Goal: Information Seeking & Learning: Learn about a topic

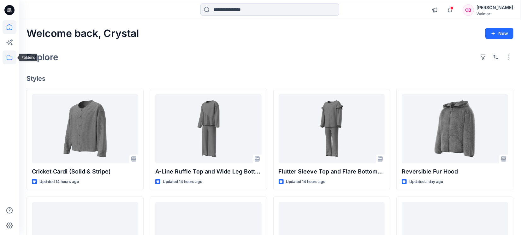
click at [7, 60] on icon at bounding box center [10, 57] width 14 height 14
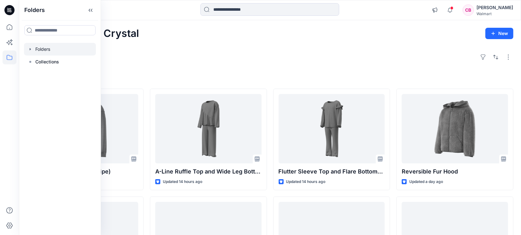
click at [36, 47] on div at bounding box center [60, 49] width 72 height 13
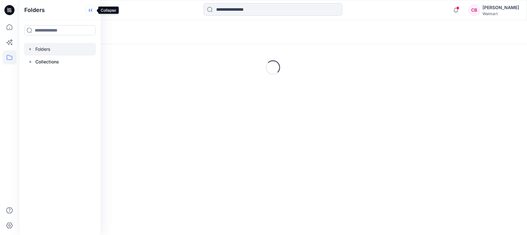
click at [94, 12] on icon at bounding box center [90, 10] width 10 height 10
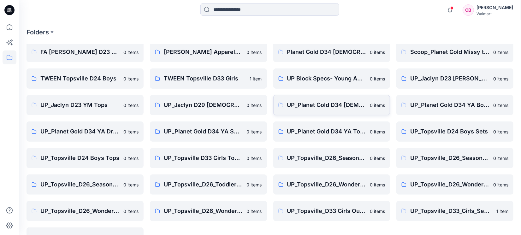
scroll to position [39, 0]
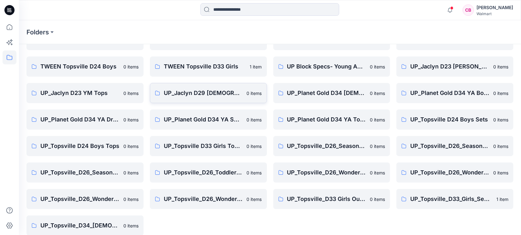
click at [196, 91] on p "UP_Jaclyn D29 [DEMOGRAPHIC_DATA] Sleep" at bounding box center [203, 93] width 79 height 9
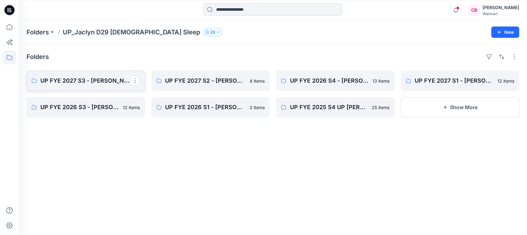
click at [73, 77] on p "UP FYE 2027 S3 - [PERSON_NAME] D29 [DEMOGRAPHIC_DATA] Sleepwear" at bounding box center [85, 80] width 90 height 9
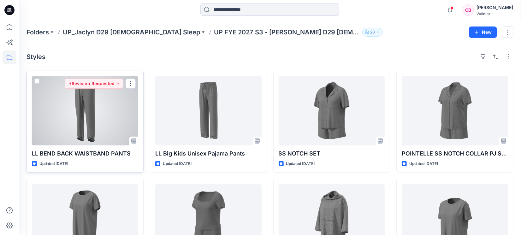
click at [81, 118] on div at bounding box center [85, 110] width 106 height 69
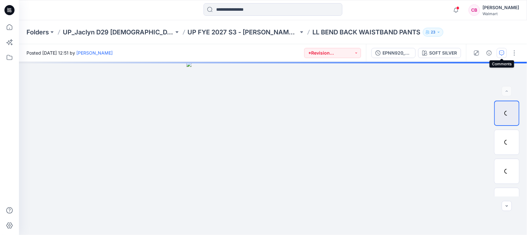
click at [504, 55] on icon "button" at bounding box center [501, 52] width 5 height 5
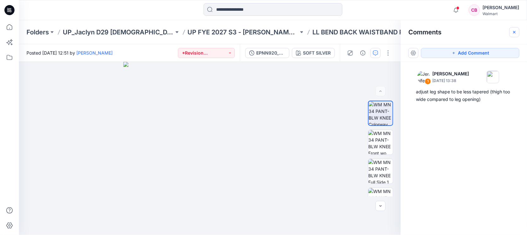
click at [515, 32] on icon "button" at bounding box center [513, 32] width 5 height 5
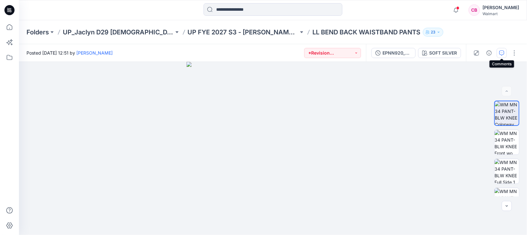
click at [497, 51] on button "button" at bounding box center [501, 53] width 10 height 10
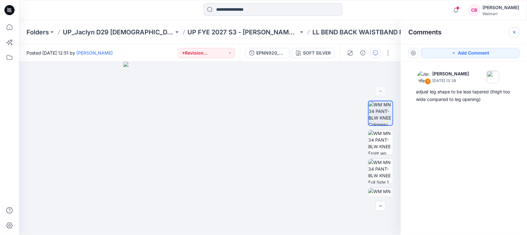
click at [513, 32] on icon "button" at bounding box center [513, 32] width 5 height 5
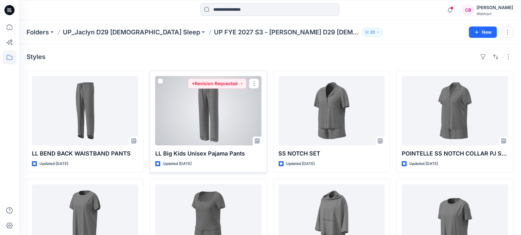
click at [194, 121] on div at bounding box center [208, 110] width 106 height 69
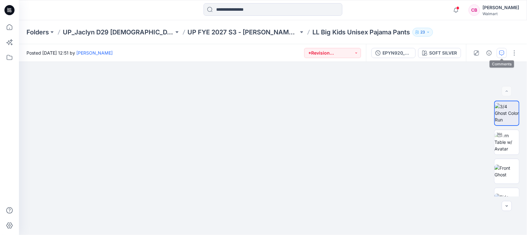
click at [500, 53] on icon "button" at bounding box center [501, 52] width 5 height 5
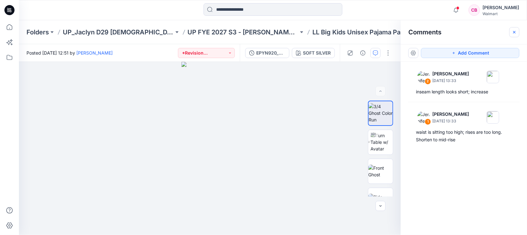
click at [513, 33] on icon "button" at bounding box center [513, 32] width 5 height 5
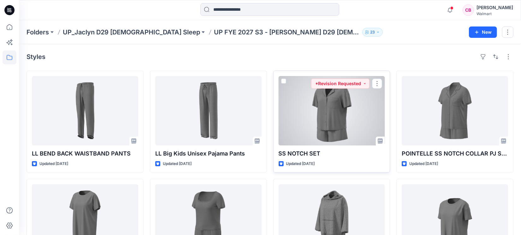
click at [347, 118] on div at bounding box center [331, 110] width 106 height 69
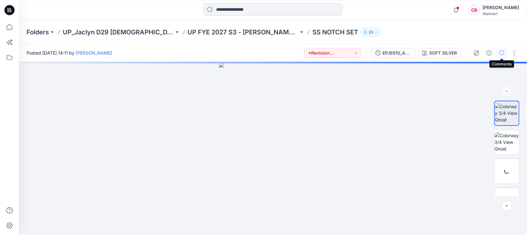
click at [501, 54] on icon "button" at bounding box center [501, 52] width 5 height 5
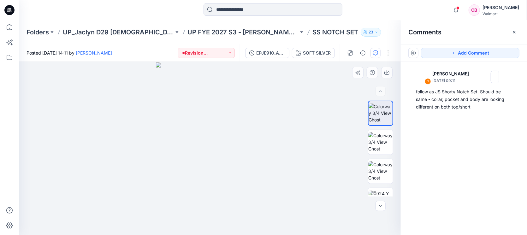
click at [224, 145] on img at bounding box center [210, 148] width 108 height 173
click at [513, 34] on icon "button" at bounding box center [513, 32] width 5 height 5
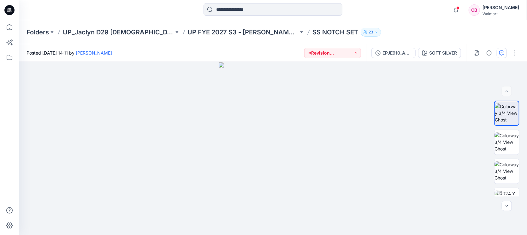
click at [502, 50] on icon "button" at bounding box center [501, 52] width 5 height 5
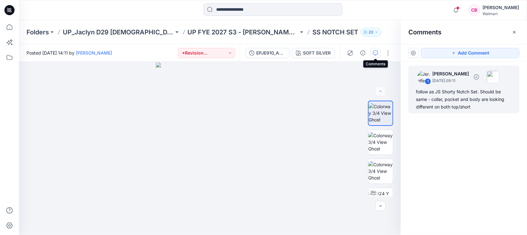
click at [445, 88] on div "follow as JS Shorty Notch Set. Should be same - collar, pocket and body are loo…" at bounding box center [464, 99] width 96 height 23
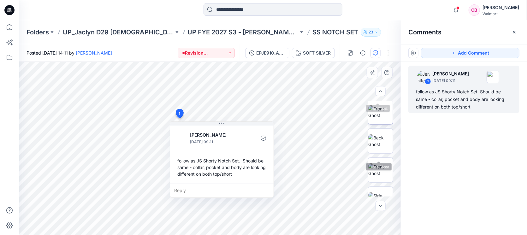
scroll to position [197, 0]
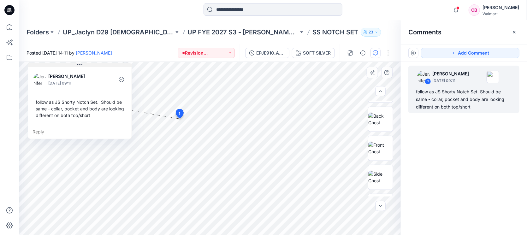
drag, startPoint x: 239, startPoint y: 125, endPoint x: 97, endPoint y: 66, distance: 153.5
click at [97, 66] on button at bounding box center [79, 65] width 103 height 4
